Goal: Task Accomplishment & Management: Use online tool/utility

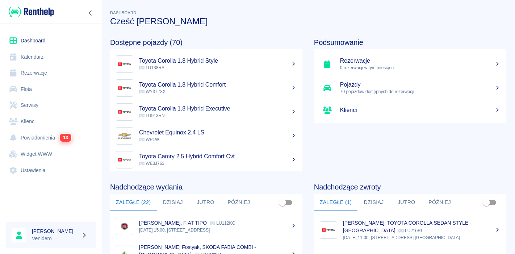
click at [24, 102] on link "Serwisy" at bounding box center [51, 105] width 90 height 16
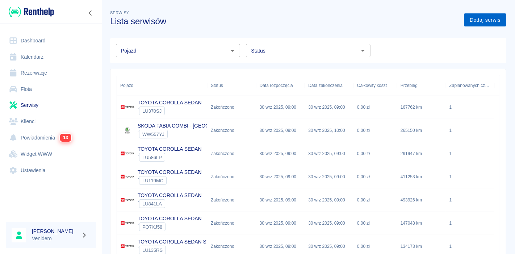
click at [482, 20] on link "Dodaj serwis" at bounding box center [485, 19] width 42 height 13
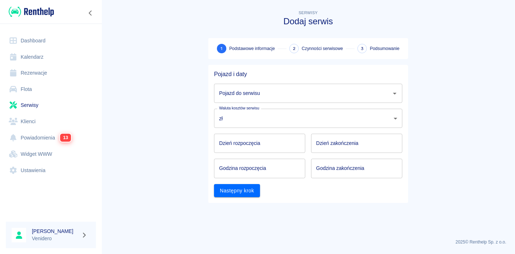
click at [239, 95] on input "Pojazd do serwisu" at bounding box center [302, 93] width 171 height 13
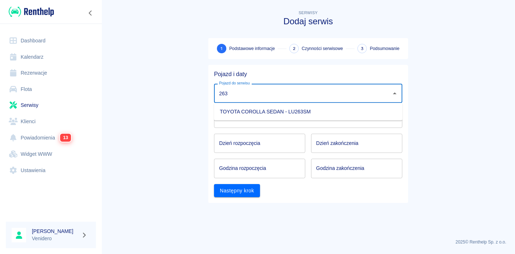
click at [245, 113] on li "TOYOTA COROLLA SEDAN - LU263SM" at bounding box center [308, 112] width 188 height 12
type input "TOYOTA COROLLA SEDAN - LU263SM"
type input "DD.MM.YYYY"
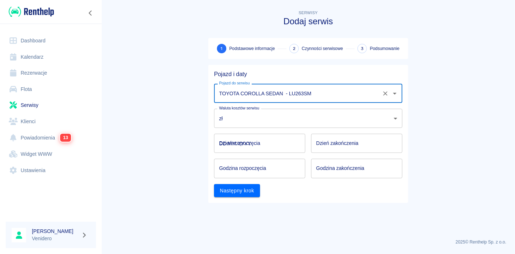
click at [245, 147] on input "DD.MM.YYYY" at bounding box center [259, 143] width 91 height 19
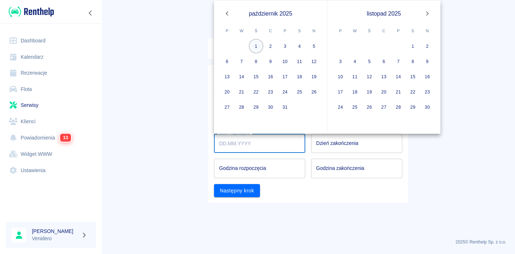
click at [256, 45] on button "1" at bounding box center [256, 46] width 14 height 14
type input "[DATE]"
type input "DD.MM.YYYY"
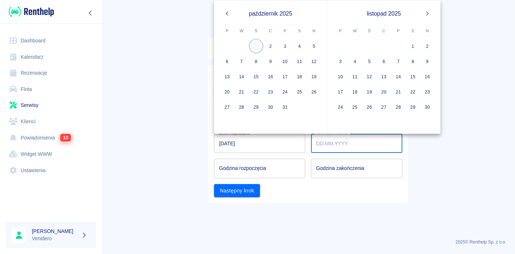
click at [256, 45] on button "1" at bounding box center [256, 46] width 14 height 14
type input "[DATE]"
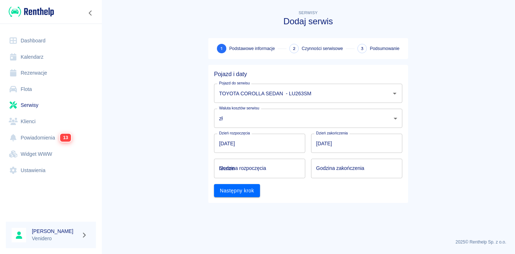
click at [259, 164] on div "Godzina rozpoczęcia hh:mm Godzina rozpoczęcia" at bounding box center [259, 168] width 91 height 19
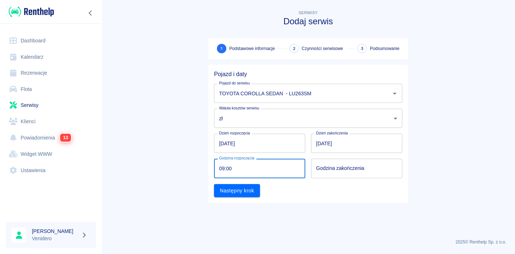
type input "09:00"
click at [333, 168] on input "hh:mm" at bounding box center [354, 168] width 86 height 19
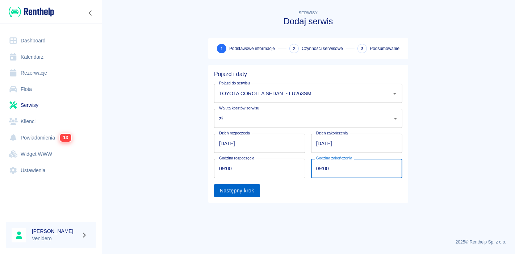
type input "09:00"
click at [239, 193] on button "Następny krok" at bounding box center [237, 190] width 46 height 13
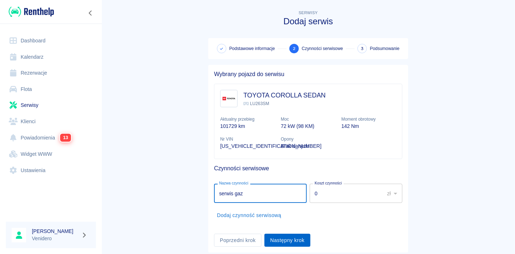
type input "serwis gaz"
click at [287, 242] on button "Następny krok" at bounding box center [287, 240] width 46 height 13
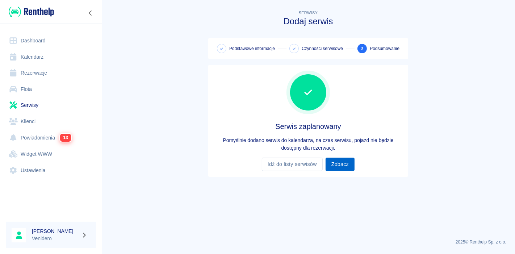
click at [337, 163] on link "Zobacz" at bounding box center [339, 163] width 29 height 13
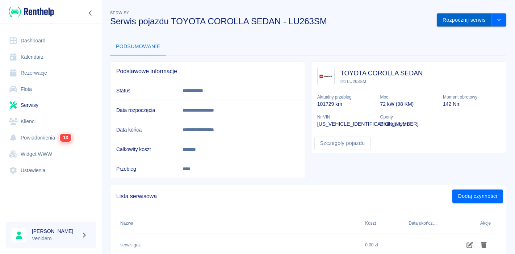
click at [451, 22] on button "Rozpocznij serwis" at bounding box center [464, 19] width 55 height 13
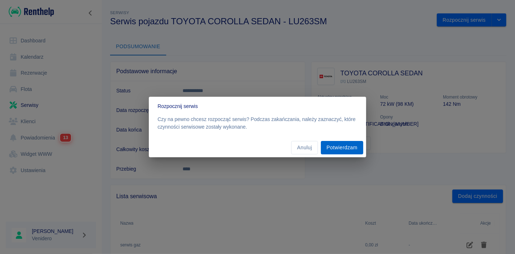
click at [340, 150] on button "Potwierdzam" at bounding box center [342, 147] width 42 height 13
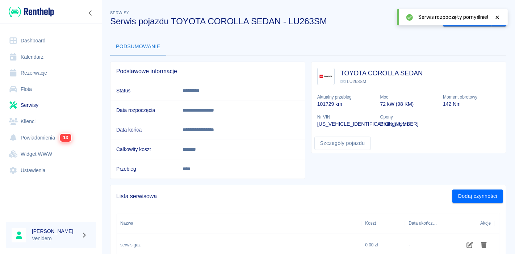
click at [496, 17] on icon at bounding box center [497, 17] width 7 height 5
click at [466, 17] on button "Zakończ serwis" at bounding box center [467, 19] width 49 height 13
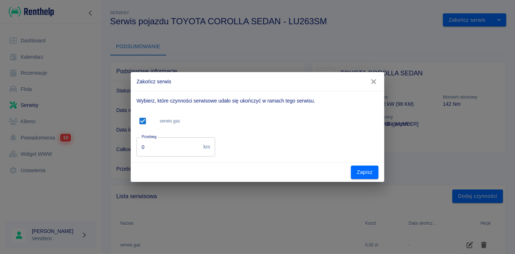
click at [154, 149] on input "0" at bounding box center [168, 146] width 64 height 19
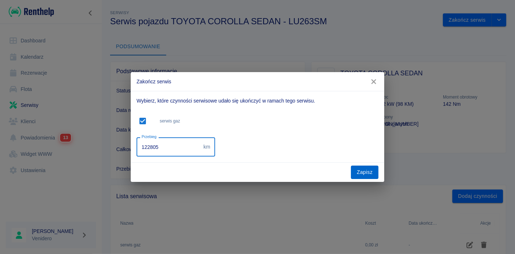
type input "122805"
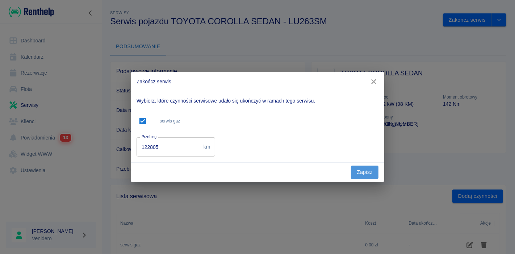
click at [369, 172] on button "Zapisz" at bounding box center [365, 171] width 28 height 13
